Goal: Task Accomplishment & Management: Use online tool/utility

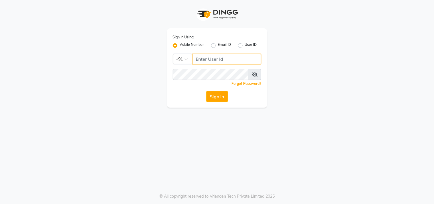
click at [217, 56] on input "Username" at bounding box center [227, 58] width 70 height 11
type input "7276216686"
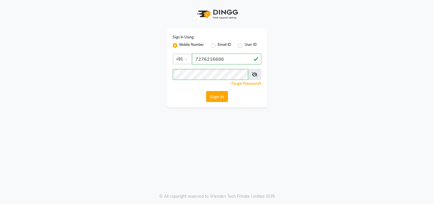
click at [221, 96] on button "Sign In" at bounding box center [217, 96] width 22 height 11
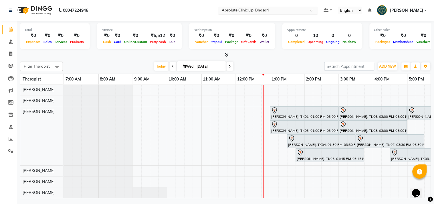
click at [256, 9] on input "text" at bounding box center [262, 11] width 83 height 6
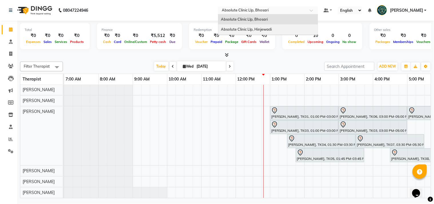
click at [255, 27] on span "Absolute Clinic Llp, Hinjewadi" at bounding box center [246, 29] width 51 height 5
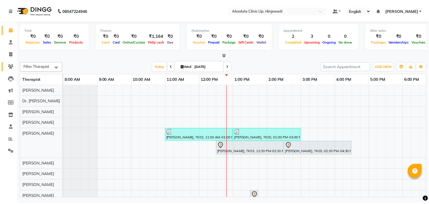
scroll to position [7, 0]
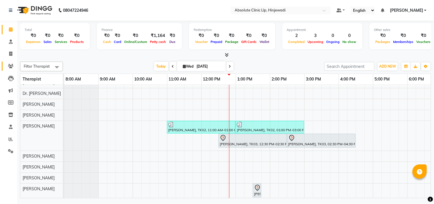
click at [14, 66] on span at bounding box center [11, 66] width 10 height 7
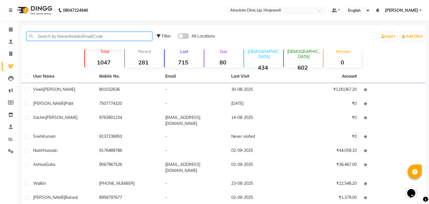
click at [74, 38] on input "text" at bounding box center [90, 36] width 126 height 9
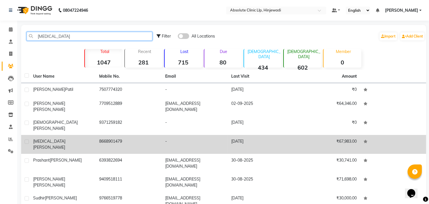
type input "avita"
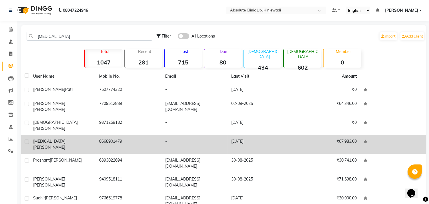
click at [25, 139] on label at bounding box center [27, 141] width 4 height 4
click at [25, 140] on input "checkbox" at bounding box center [27, 142] width 4 height 4
checkbox input "true"
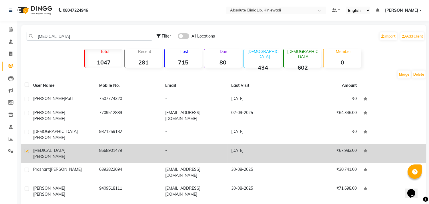
click at [64, 145] on td "Avita Puri" at bounding box center [63, 153] width 66 height 19
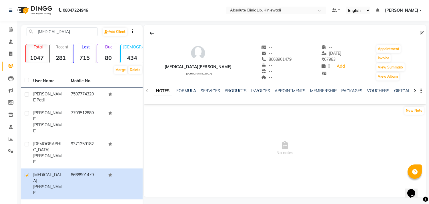
click at [39, 13] on img at bounding box center [34, 10] width 39 height 16
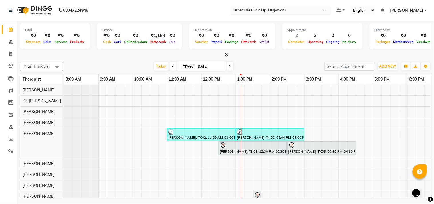
click at [291, 8] on input "text" at bounding box center [275, 11] width 83 height 6
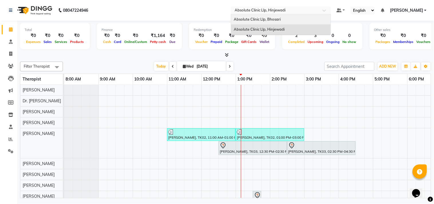
click at [285, 19] on div "Absolute Clinic Llp, Bhosari" at bounding box center [281, 19] width 100 height 10
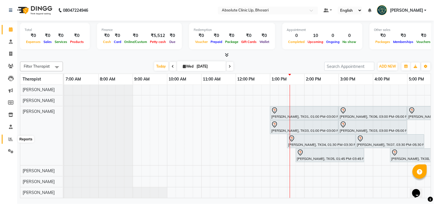
click at [9, 139] on icon at bounding box center [11, 139] width 4 height 4
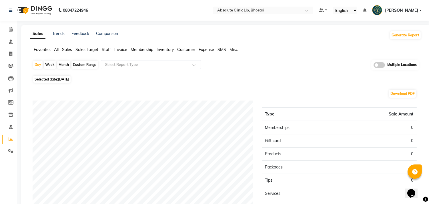
click at [110, 52] on span "Staff" at bounding box center [106, 49] width 9 height 5
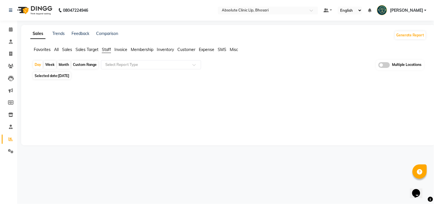
click at [64, 65] on div "Month" at bounding box center [63, 65] width 13 height 8
select select "9"
select select "2025"
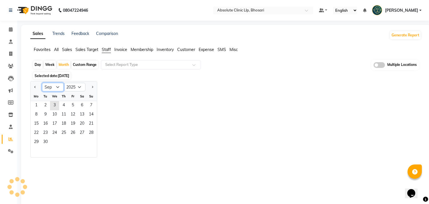
click at [59, 88] on select "Jan Feb Mar Apr May Jun [DATE] Aug Sep Oct Nov Dec" at bounding box center [53, 87] width 22 height 9
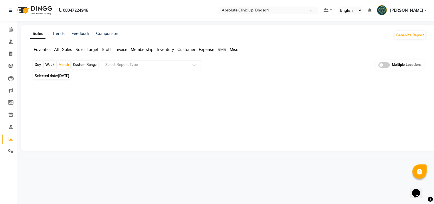
click at [50, 64] on div "Week" at bounding box center [50, 65] width 12 height 8
select select "9"
select select "2025"
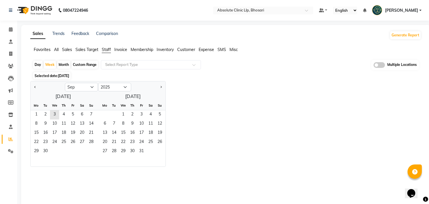
click at [59, 64] on div "Month" at bounding box center [63, 65] width 13 height 8
select select "9"
select select "2025"
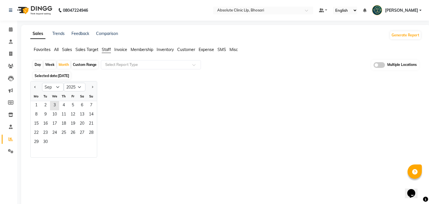
click at [56, 91] on ngb-datepicker "Jan Feb Mar Apr May Jun [DATE] Aug Sep Oct Nov [DATE] 2016 2017 2018 2019 2020 …" at bounding box center [63, 119] width 67 height 76
click at [56, 88] on select "Jan Feb Mar Apr May Jun [DATE] Aug Sep Oct Nov Dec" at bounding box center [53, 87] width 22 height 9
select select "8"
click at [42, 83] on select "Jan Feb Mar Apr May Jun [DATE] Aug Sep Oct Nov Dec" at bounding box center [53, 87] width 22 height 9
click at [91, 144] on span "31" at bounding box center [91, 142] width 9 height 9
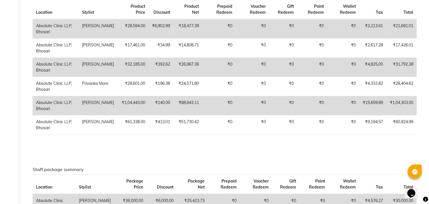
scroll to position [589, 0]
